Goal: Task Accomplishment & Management: Complete application form

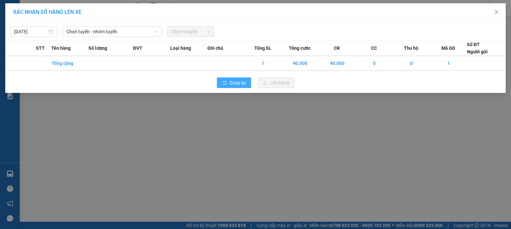
click at [235, 82] on span "Quay lại" at bounding box center [238, 82] width 16 height 7
click at [237, 81] on span "Quay lại" at bounding box center [238, 82] width 16 height 7
click at [225, 81] on icon "rollback" at bounding box center [225, 83] width 4 height 4
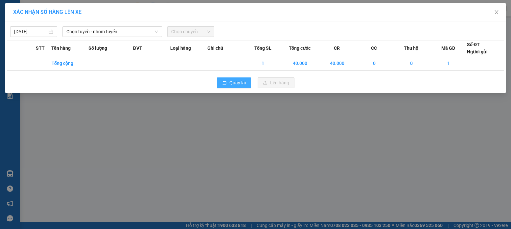
click at [234, 83] on span "Quay lại" at bounding box center [238, 82] width 16 height 7
drag, startPoint x: 284, startPoint y: 177, endPoint x: 393, endPoint y: 72, distance: 151.4
click at [287, 182] on div "XÁC NHẬN SỐ HÀNG LÊN XE [DATE] Chọn tuyến - nhóm tuyến Chọn chuyến STT Tên hàng…" at bounding box center [255, 114] width 511 height 229
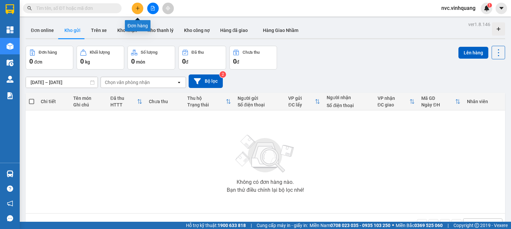
click at [139, 8] on icon "plus" at bounding box center [138, 8] width 4 height 0
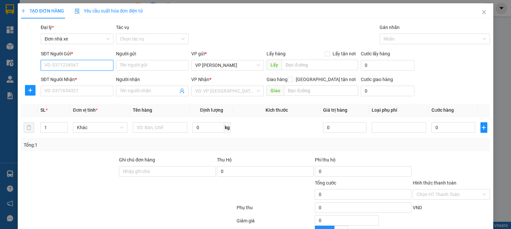
click at [90, 65] on input "SĐT Người Gửi *" at bounding box center [77, 65] width 73 height 11
paste input "0967229477"
type input "0967229477"
click at [93, 82] on div "0967229477 - NHI" at bounding box center [76, 78] width 72 height 11
type input "NHI"
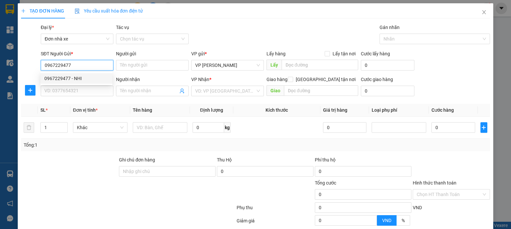
type input "0944730273"
type input "LINH"
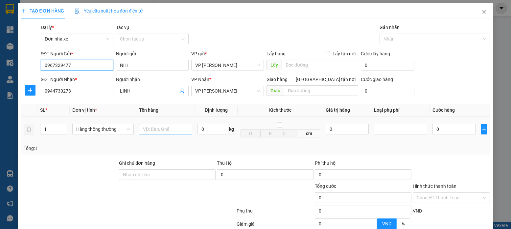
type input "0967229477"
click at [156, 129] on input "text" at bounding box center [166, 129] width 54 height 11
type input "THÙNG HOA SÁP"
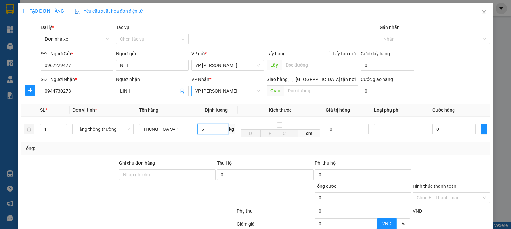
click at [202, 91] on span "VP LÊ HỒNG PHONG" at bounding box center [227, 91] width 65 height 10
type input "5"
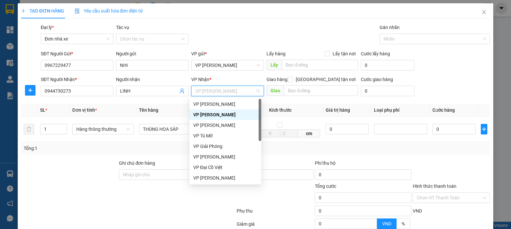
type input "40.000"
type input "D"
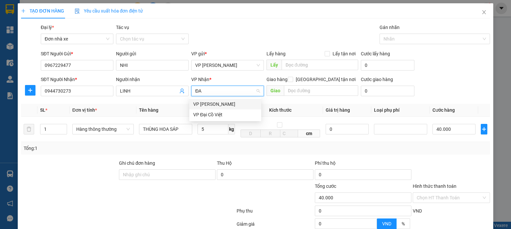
type input "ĐAI"
click at [205, 103] on div "VP Đại Cồ Việt" at bounding box center [225, 103] width 64 height 7
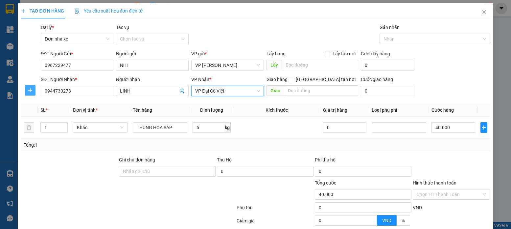
click at [29, 91] on button "button" at bounding box center [30, 90] width 11 height 11
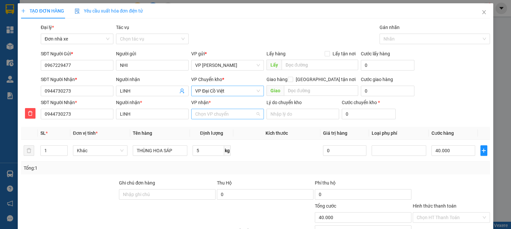
click at [206, 114] on input "VP nhận *" at bounding box center [225, 114] width 60 height 10
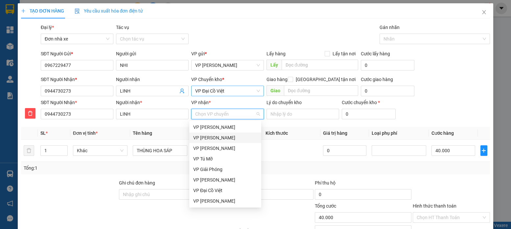
click at [202, 139] on div "VP LÊ HỒNG PHONG" at bounding box center [225, 137] width 64 height 7
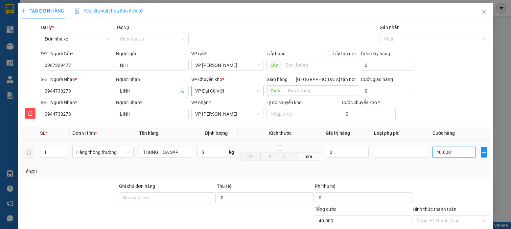
click at [466, 152] on input "40.000" at bounding box center [454, 152] width 43 height 11
click at [466, 172] on div "Tổng: 1" at bounding box center [256, 170] width 464 height 7
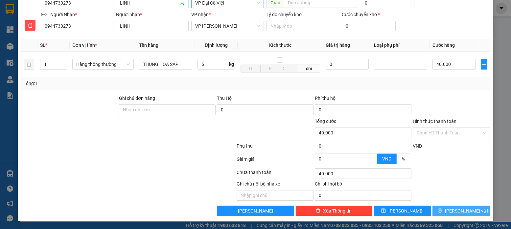
click at [469, 210] on span "Lưu và In" at bounding box center [468, 210] width 46 height 7
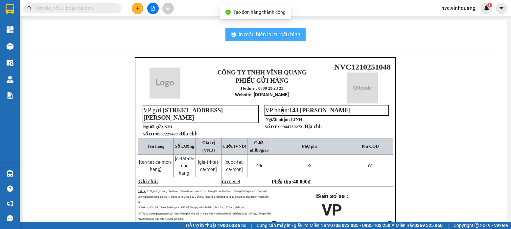
click at [254, 34] on span "In mẫu biên lai tự cấu hình" at bounding box center [270, 34] width 62 height 8
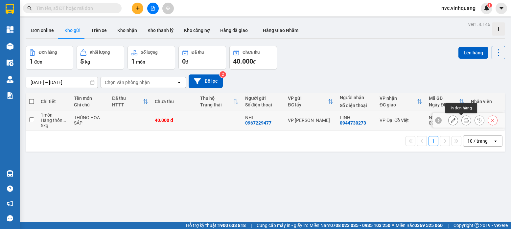
click at [464, 121] on button at bounding box center [466, 120] width 9 height 12
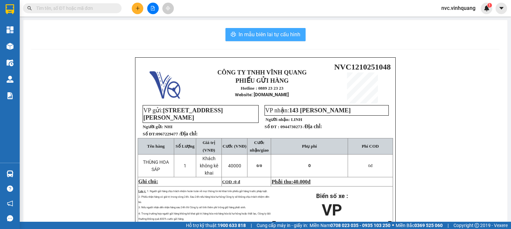
click at [292, 36] on span "In mẫu biên lai tự cấu hình" at bounding box center [270, 34] width 62 height 8
